Goal: Information Seeking & Learning: Check status

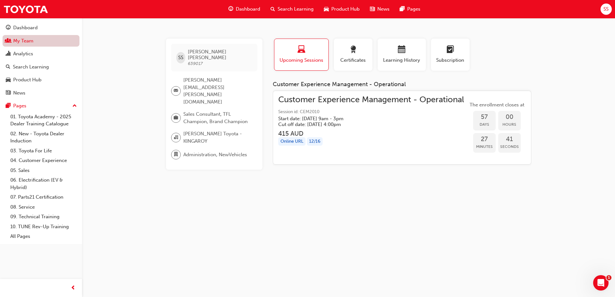
click at [38, 41] on link "My Team" at bounding box center [41, 41] width 77 height 12
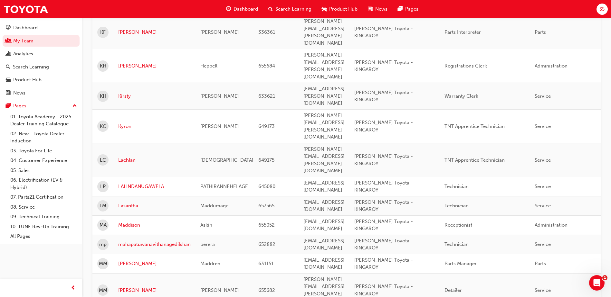
scroll to position [609, 0]
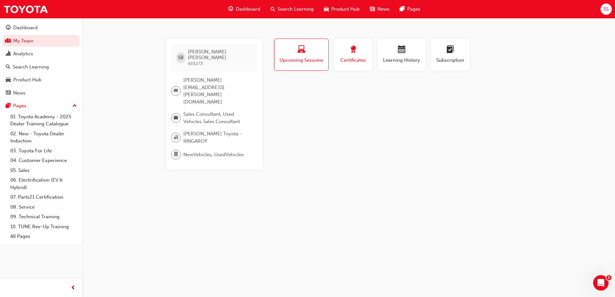
click at [350, 60] on span "Certificates" at bounding box center [353, 60] width 29 height 7
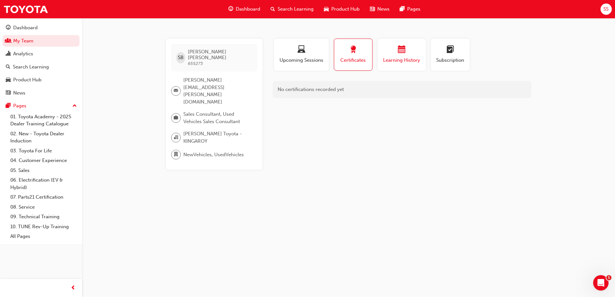
click at [408, 56] on div "Learning History" at bounding box center [402, 55] width 39 height 18
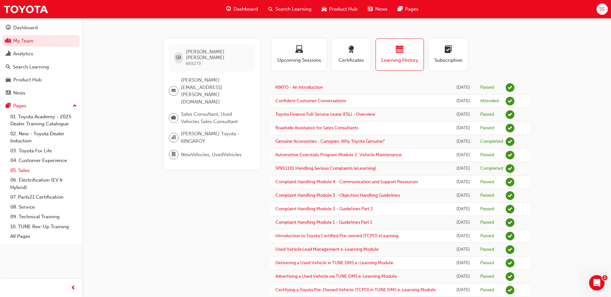
click at [38, 170] on link "05. Sales" at bounding box center [44, 171] width 72 height 10
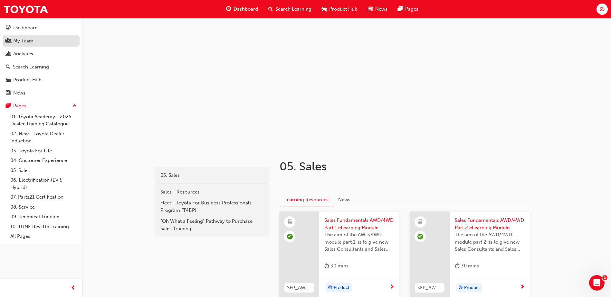
click at [38, 42] on div "My Team" at bounding box center [41, 41] width 70 height 8
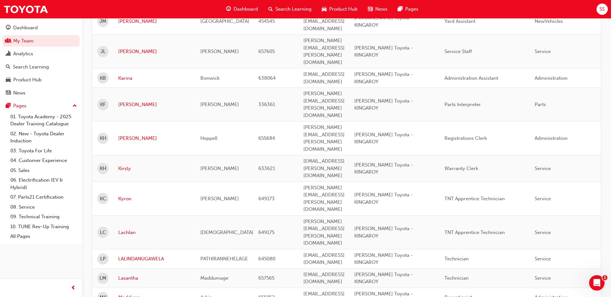
scroll to position [579, 0]
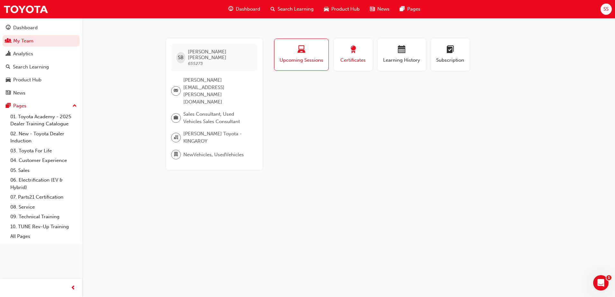
click at [355, 56] on div "Certificates" at bounding box center [353, 55] width 29 height 18
click at [355, 56] on div "Certificates" at bounding box center [353, 55] width 28 height 18
click at [299, 61] on span "Upcoming Sessions" at bounding box center [301, 60] width 45 height 7
click at [352, 61] on span "Certificates" at bounding box center [353, 60] width 29 height 7
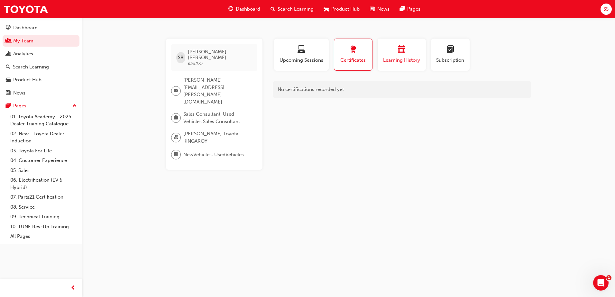
click at [387, 60] on span "Learning History" at bounding box center [402, 60] width 39 height 7
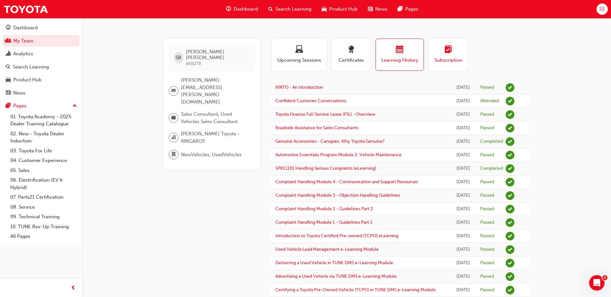
click at [437, 56] on div "Subscription" at bounding box center [448, 55] width 29 height 18
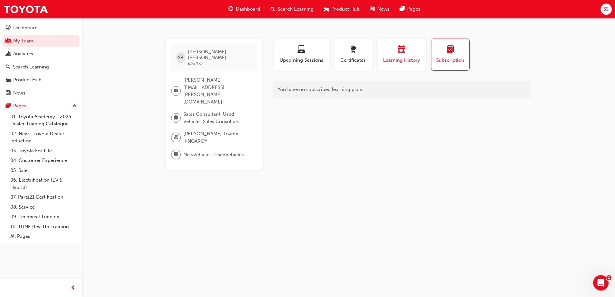
click at [401, 56] on div "Learning History" at bounding box center [402, 55] width 39 height 18
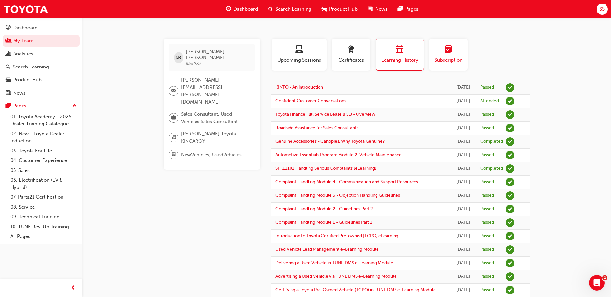
click at [438, 54] on div "button" at bounding box center [448, 51] width 29 height 10
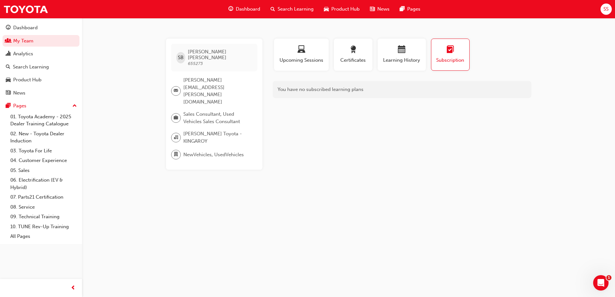
click at [530, 91] on div "You have no subscribed learning plans" at bounding box center [402, 89] width 259 height 17
click at [421, 57] on span "Learning History" at bounding box center [402, 60] width 39 height 7
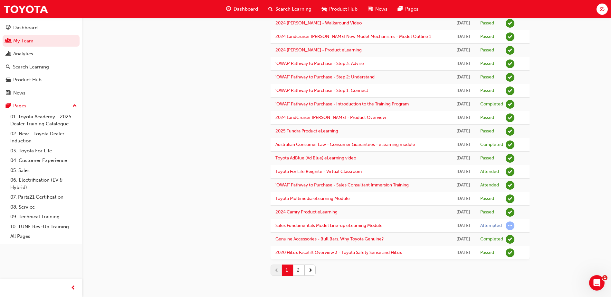
scroll to position [607, 0]
click at [301, 271] on button "2" at bounding box center [298, 270] width 11 height 11
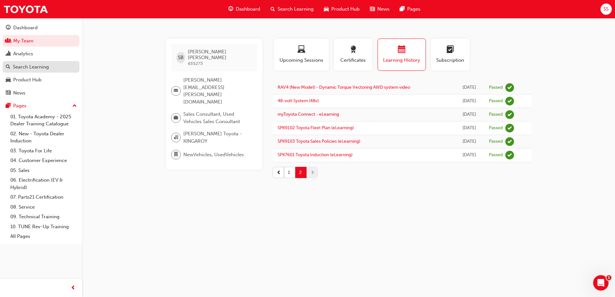
click at [30, 64] on div "Search Learning" at bounding box center [31, 66] width 36 height 7
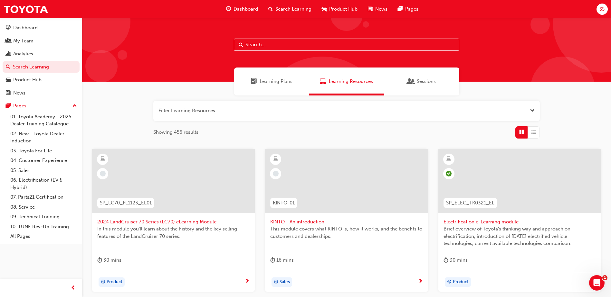
click at [266, 83] on span "Learning Plans" at bounding box center [275, 81] width 33 height 7
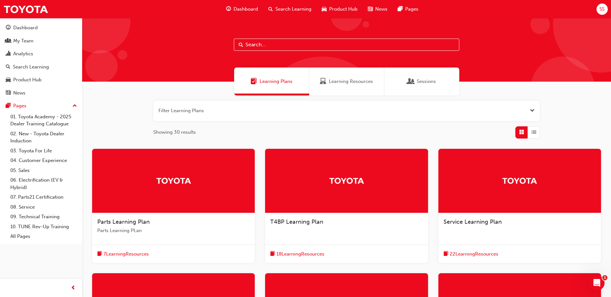
click at [217, 109] on button "button" at bounding box center [346, 111] width 386 height 21
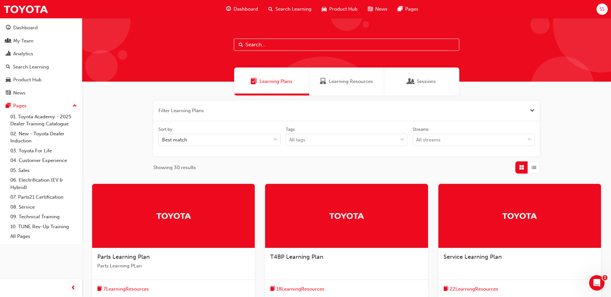
click at [241, 114] on button "button" at bounding box center [346, 111] width 386 height 21
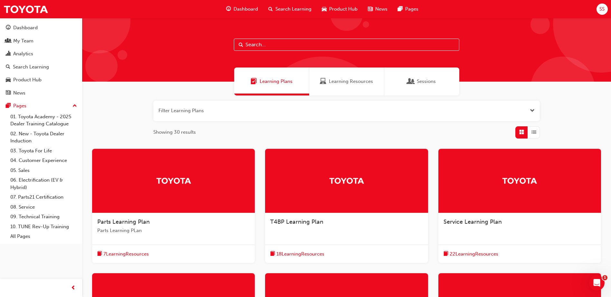
click at [264, 46] on input "text" at bounding box center [346, 45] width 225 height 12
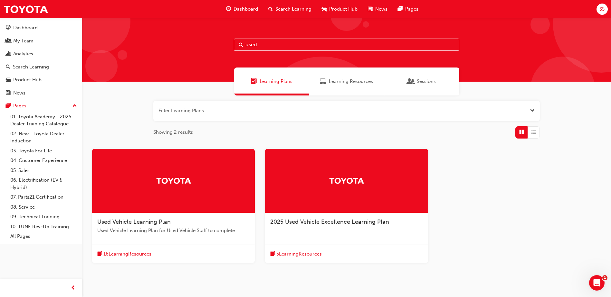
type input "used"
click at [210, 195] on div at bounding box center [173, 181] width 163 height 64
click at [344, 174] on div at bounding box center [346, 181] width 163 height 64
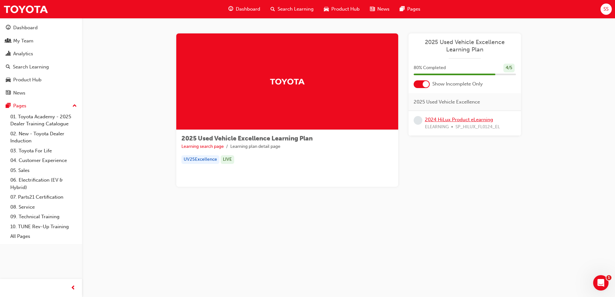
click at [455, 121] on link "2024 HiLux Product eLearning" at bounding box center [459, 120] width 68 height 6
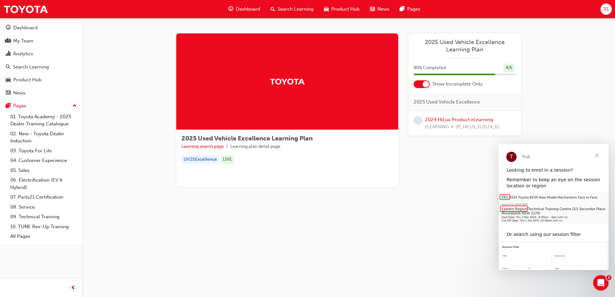
click at [427, 84] on div at bounding box center [426, 84] width 6 height 6
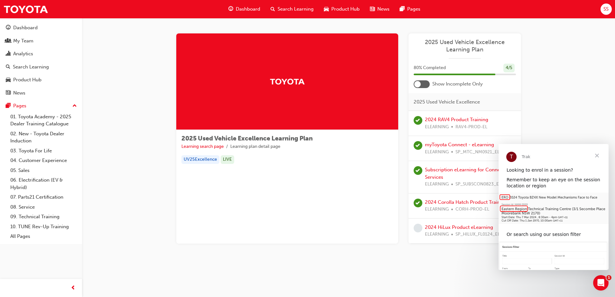
click at [600, 154] on span "Close" at bounding box center [597, 155] width 23 height 23
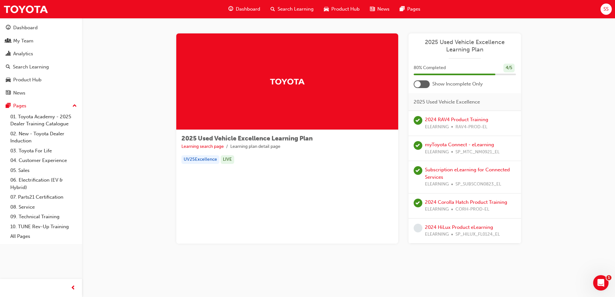
click at [579, 148] on div "2025 Used Vehicle Excellence Learning Plan Learning search page Learning plan d…" at bounding box center [348, 146] width 533 height 257
click at [28, 42] on div "My Team" at bounding box center [23, 40] width 20 height 7
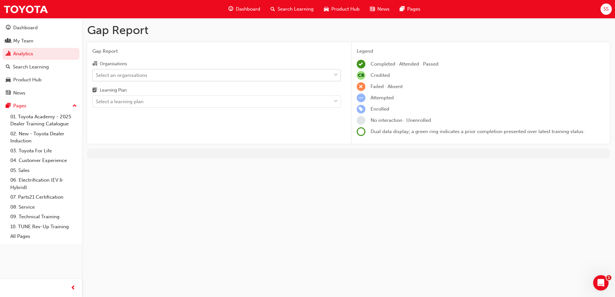
click at [138, 78] on div "Select an organisations" at bounding box center [121, 74] width 51 height 7
click at [97, 78] on input "Organisations Select an organisations" at bounding box center [96, 74] width 1 height 5
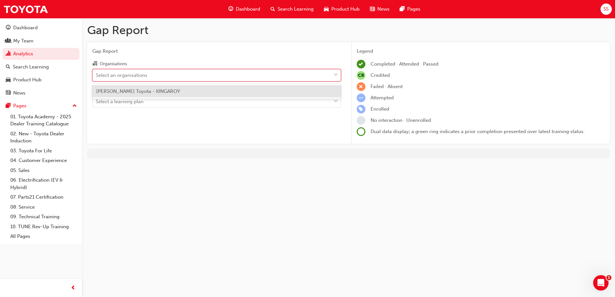
click at [134, 91] on span "Ken Mills Toyota - KINGAROY" at bounding box center [138, 92] width 84 height 6
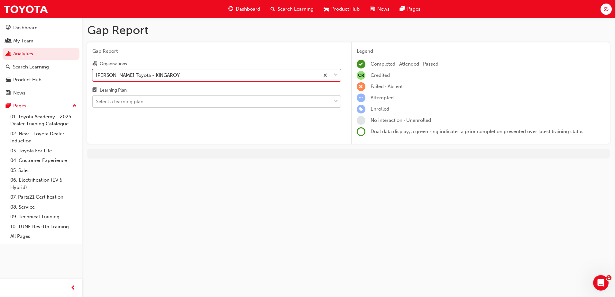
click at [133, 106] on div "Select a learning plan" at bounding box center [212, 101] width 238 height 11
click at [97, 104] on input "Learning Plan Select a learning plan" at bounding box center [96, 101] width 1 height 5
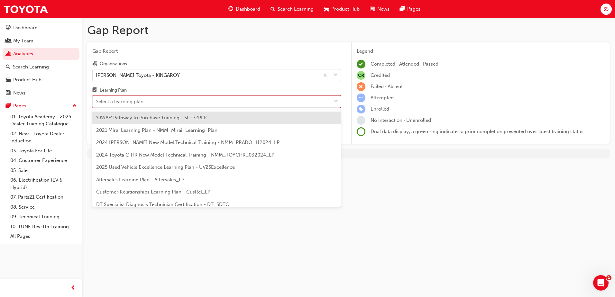
click at [147, 169] on span "2025 Used Vehicle Excellence Learning Plan - UV25Excellence" at bounding box center [165, 167] width 139 height 6
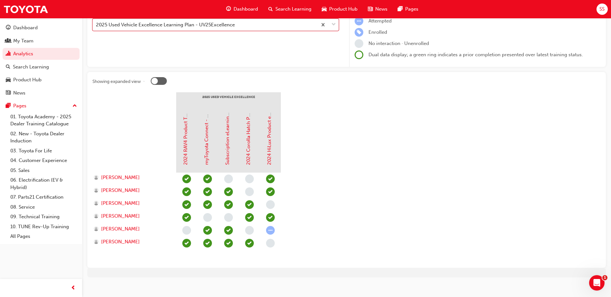
scroll to position [84, 0]
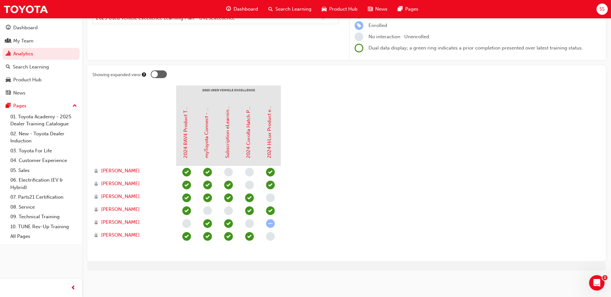
click at [158, 75] on div at bounding box center [159, 74] width 16 height 8
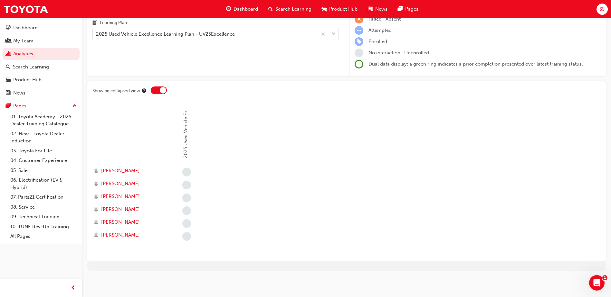
scroll to position [68, 0]
click at [161, 89] on div at bounding box center [163, 90] width 6 height 6
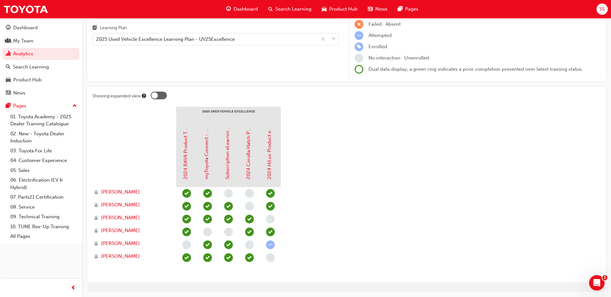
scroll to position [19, 0]
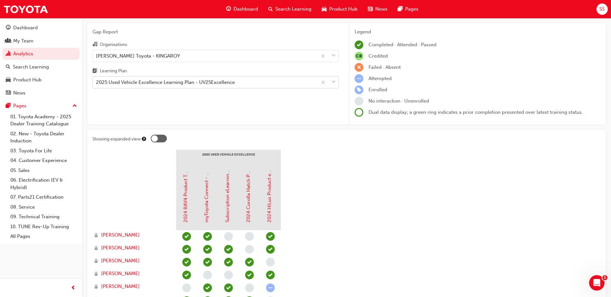
click at [193, 85] on div "2025 Used Vehicle Excellence Learning Plan - UV25Excellence" at bounding box center [165, 82] width 139 height 7
click at [97, 85] on input "Learning Plan 2025 Used Vehicle Excellence Learning Plan - UV25Excellence" at bounding box center [96, 81] width 1 height 5
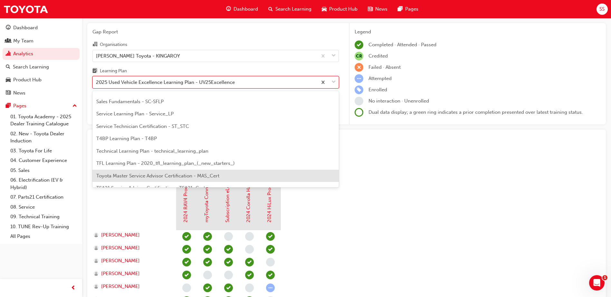
scroll to position [278, 0]
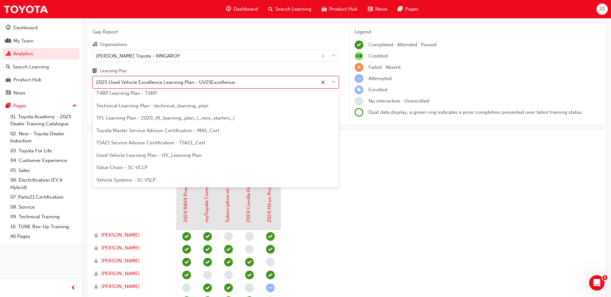
click at [176, 153] on span "Used Vehicle Learning Plan - UV_Learning Plan" at bounding box center [148, 156] width 105 height 6
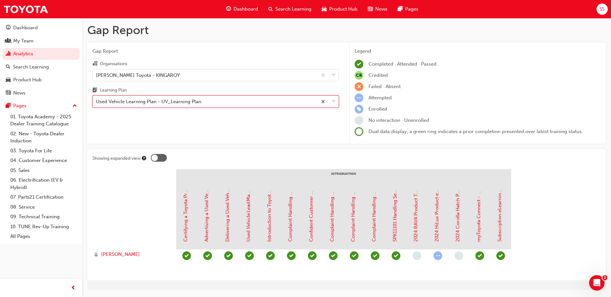
scroll to position [19, 0]
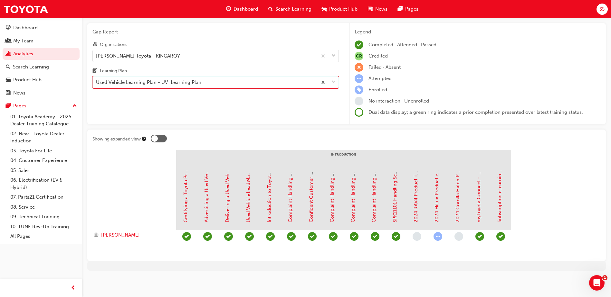
click at [162, 138] on div at bounding box center [159, 139] width 16 height 8
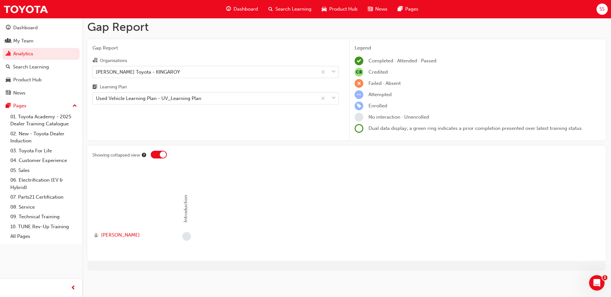
scroll to position [3, 0]
click at [160, 151] on div at bounding box center [159, 155] width 16 height 8
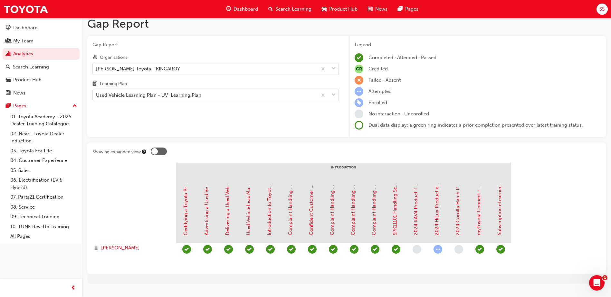
scroll to position [0, 0]
